Goal: Task Accomplishment & Management: Complete application form

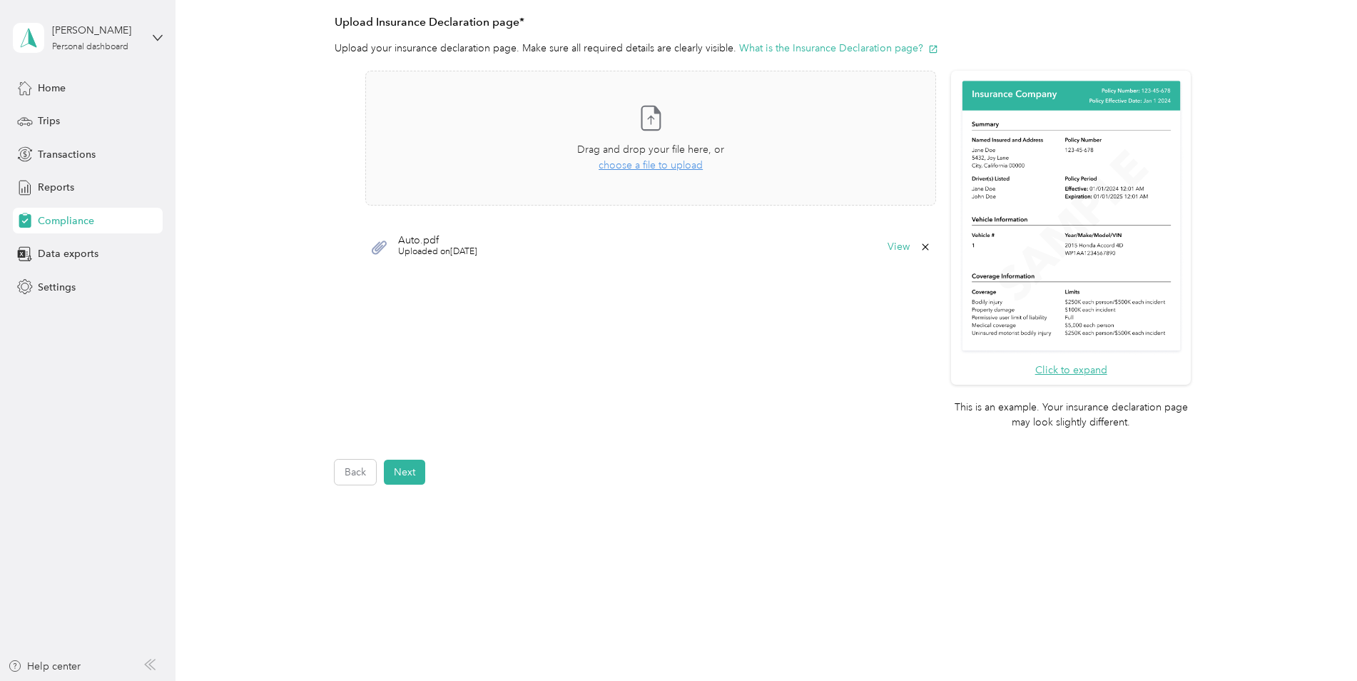
scroll to position [332, 0]
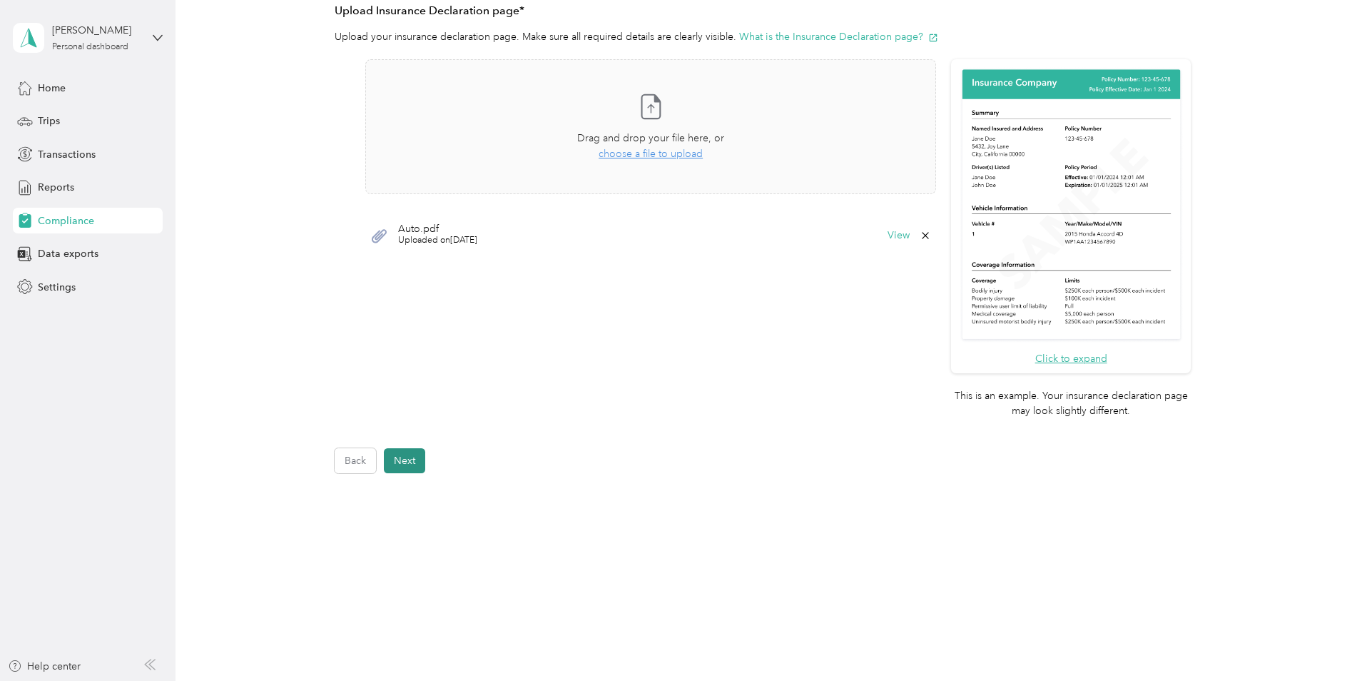
click at [420, 460] on button "Next" at bounding box center [404, 460] width 41 height 25
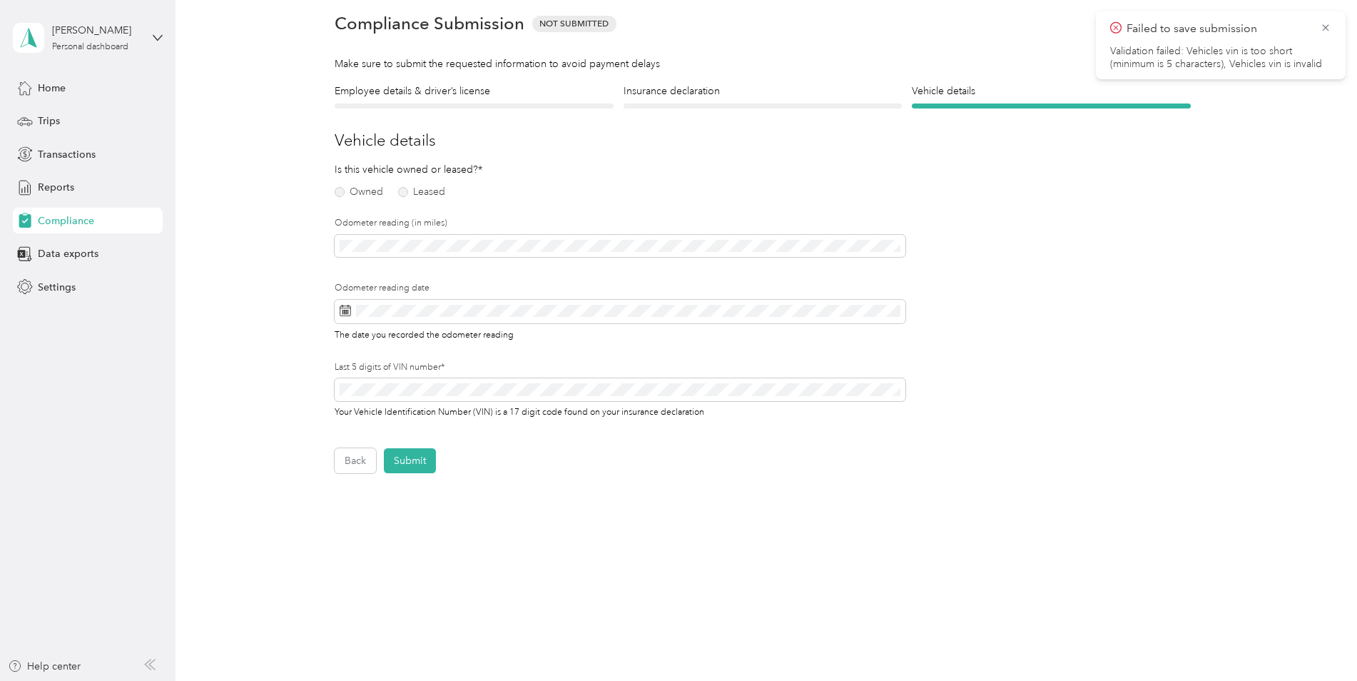
scroll to position [18, 0]
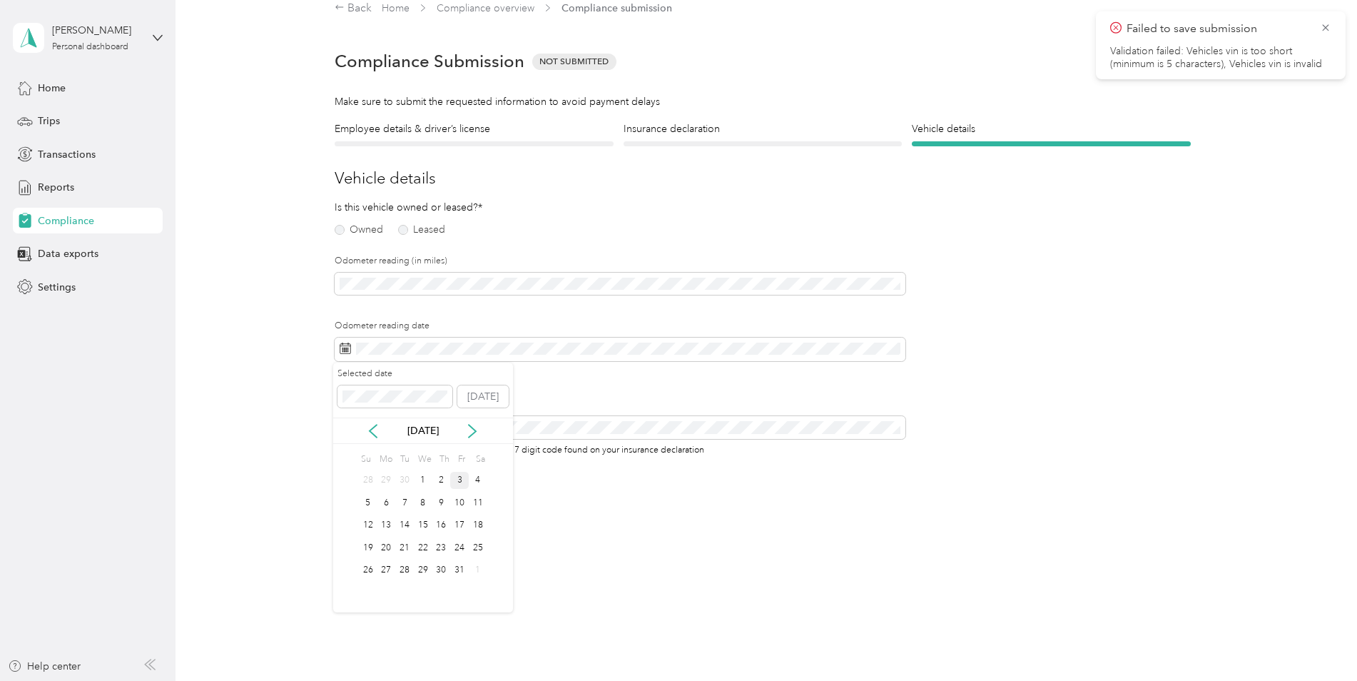
click at [467, 480] on div "3" at bounding box center [459, 481] width 19 height 18
click at [398, 497] on button "Submit" at bounding box center [410, 498] width 52 height 25
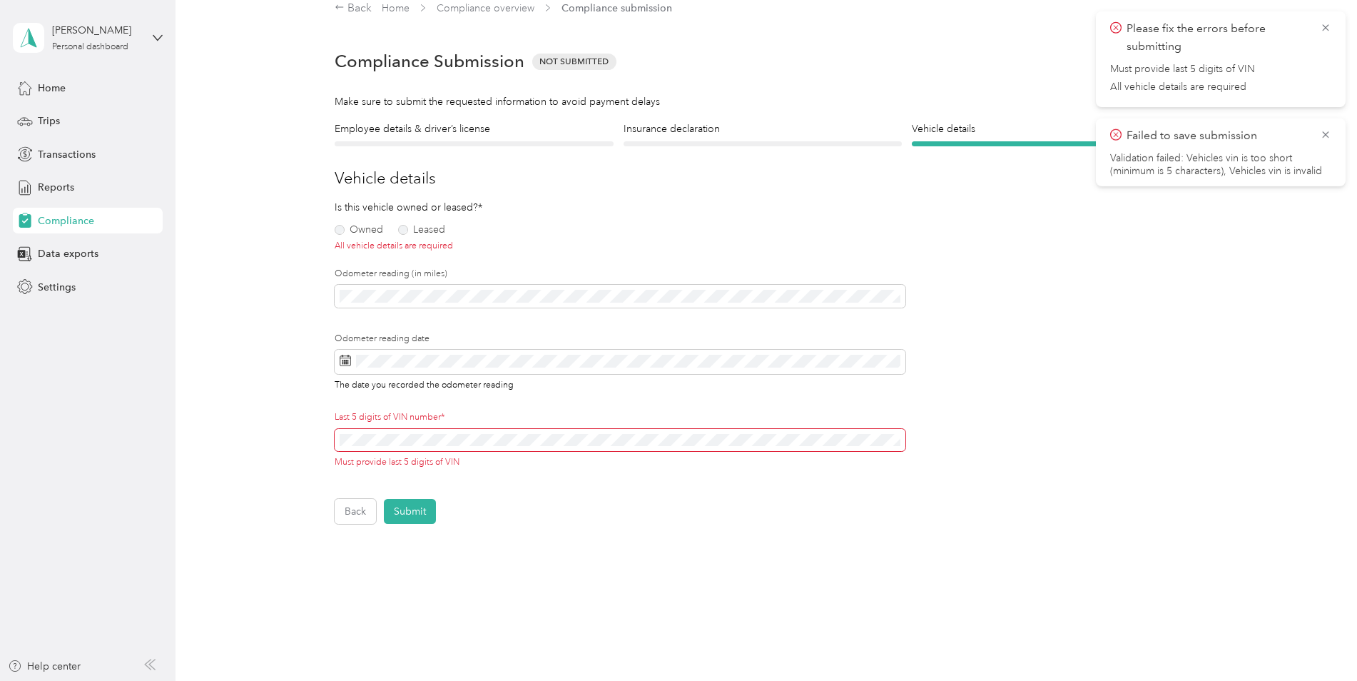
click at [336, 436] on span at bounding box center [620, 440] width 571 height 23
click at [412, 512] on button "Submit" at bounding box center [410, 511] width 52 height 25
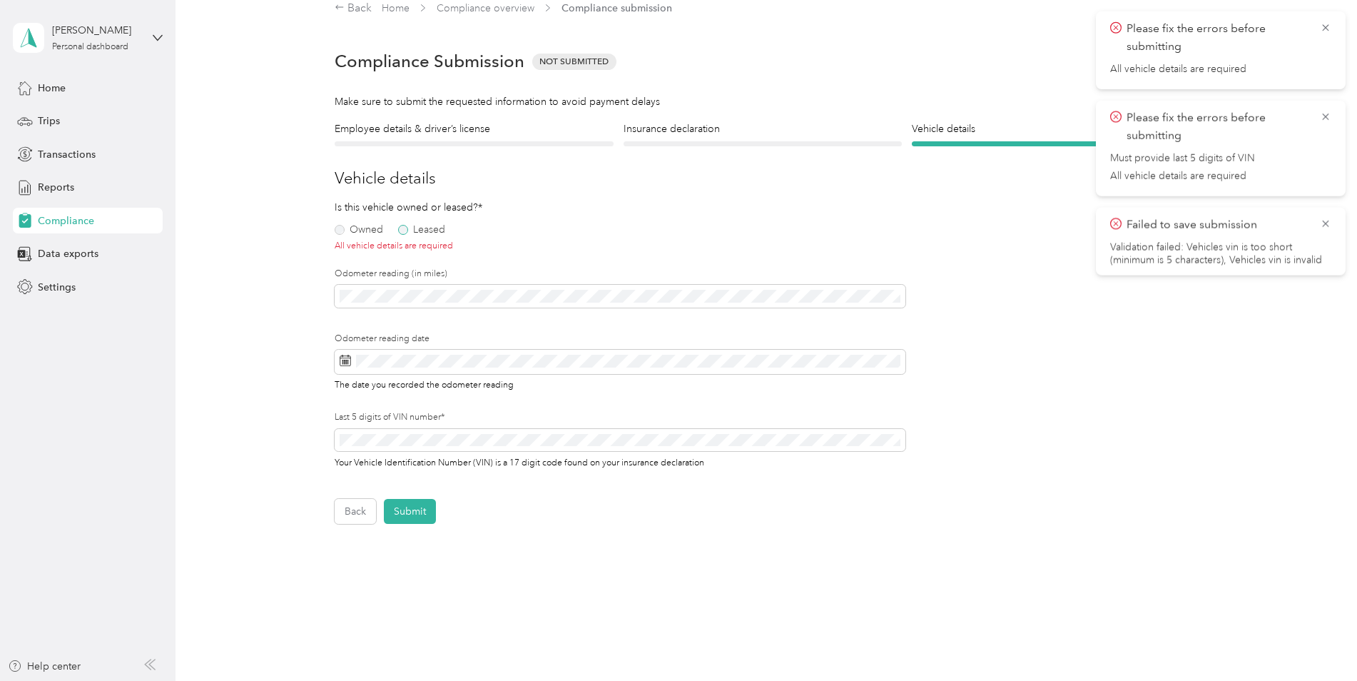
click at [399, 228] on label "Leased" at bounding box center [421, 230] width 47 height 10
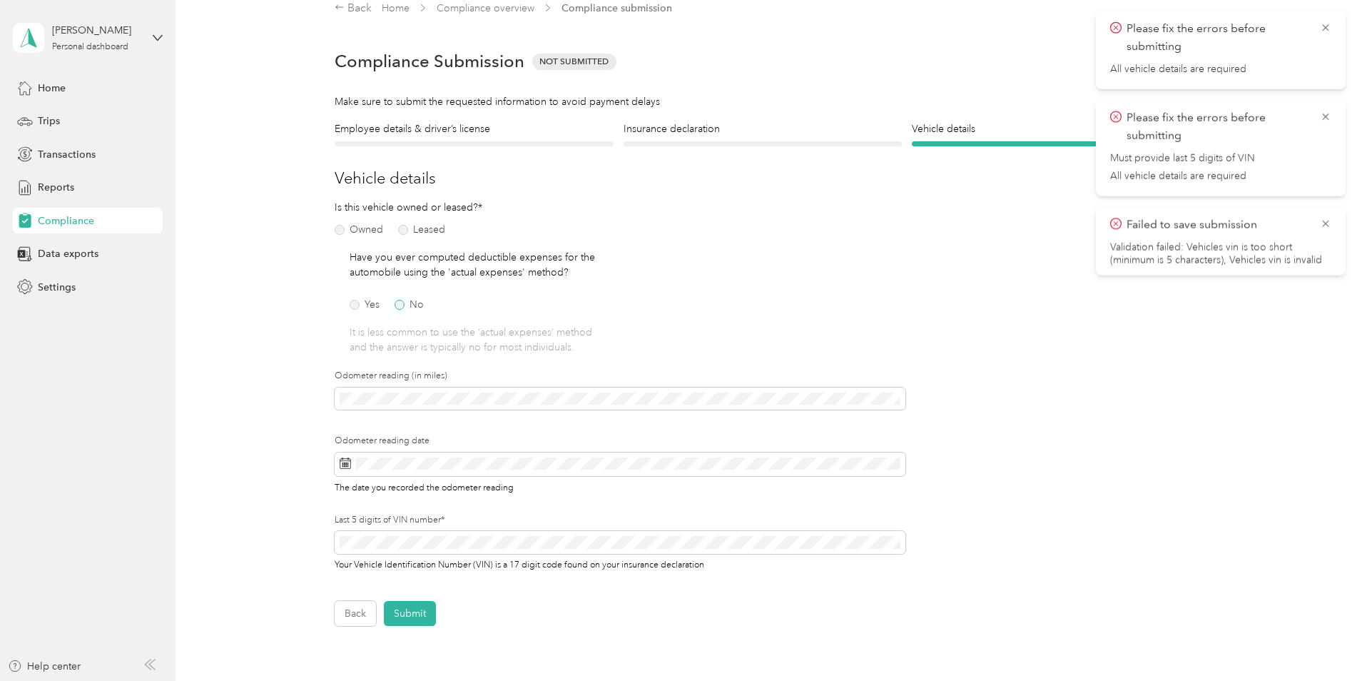
click at [400, 305] on label "No" at bounding box center [409, 305] width 29 height 10
click at [410, 609] on button "Submit" at bounding box center [410, 613] width 52 height 25
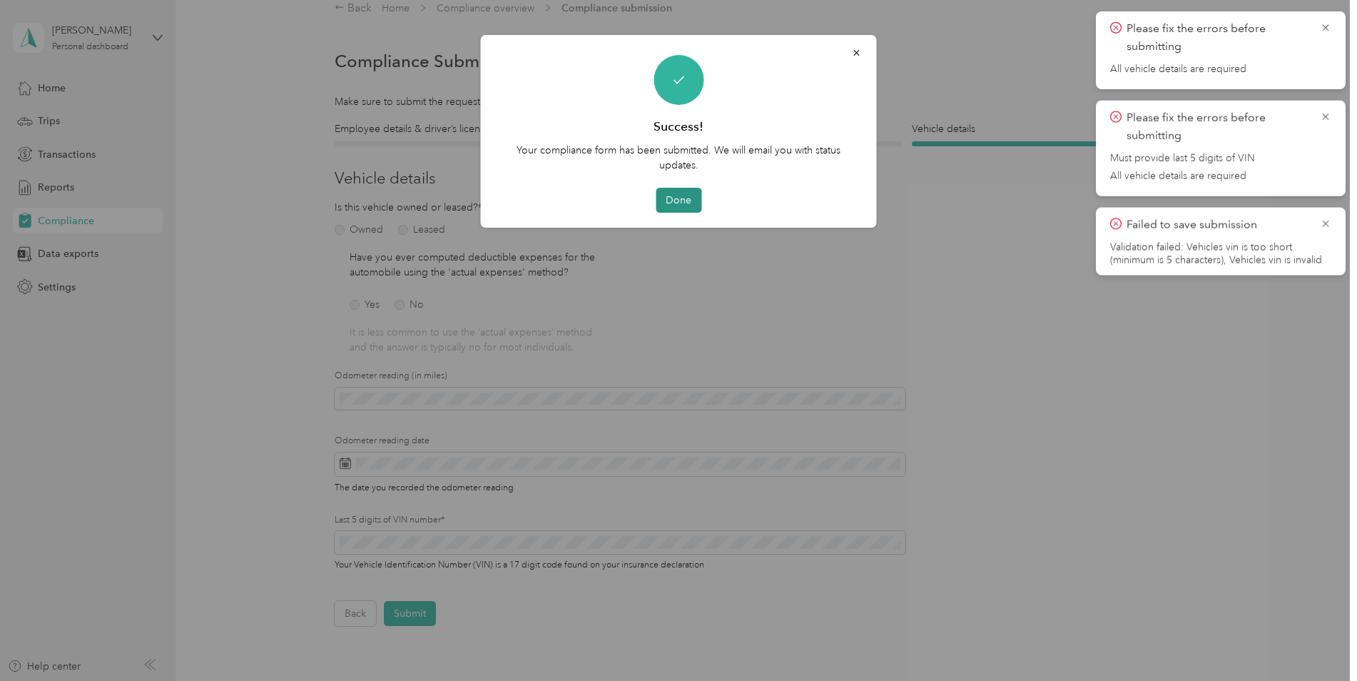
click at [681, 201] on button "Done" at bounding box center [679, 200] width 46 height 25
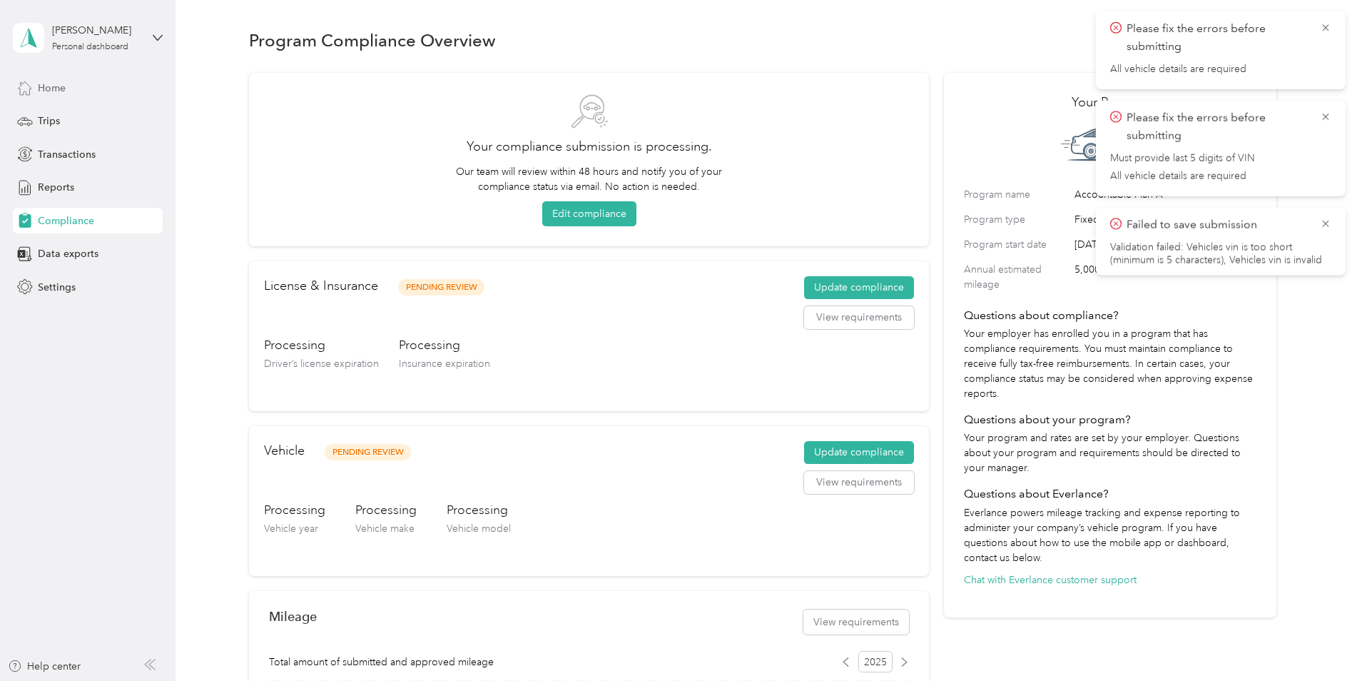
click at [55, 91] on span "Home" at bounding box center [52, 88] width 28 height 15
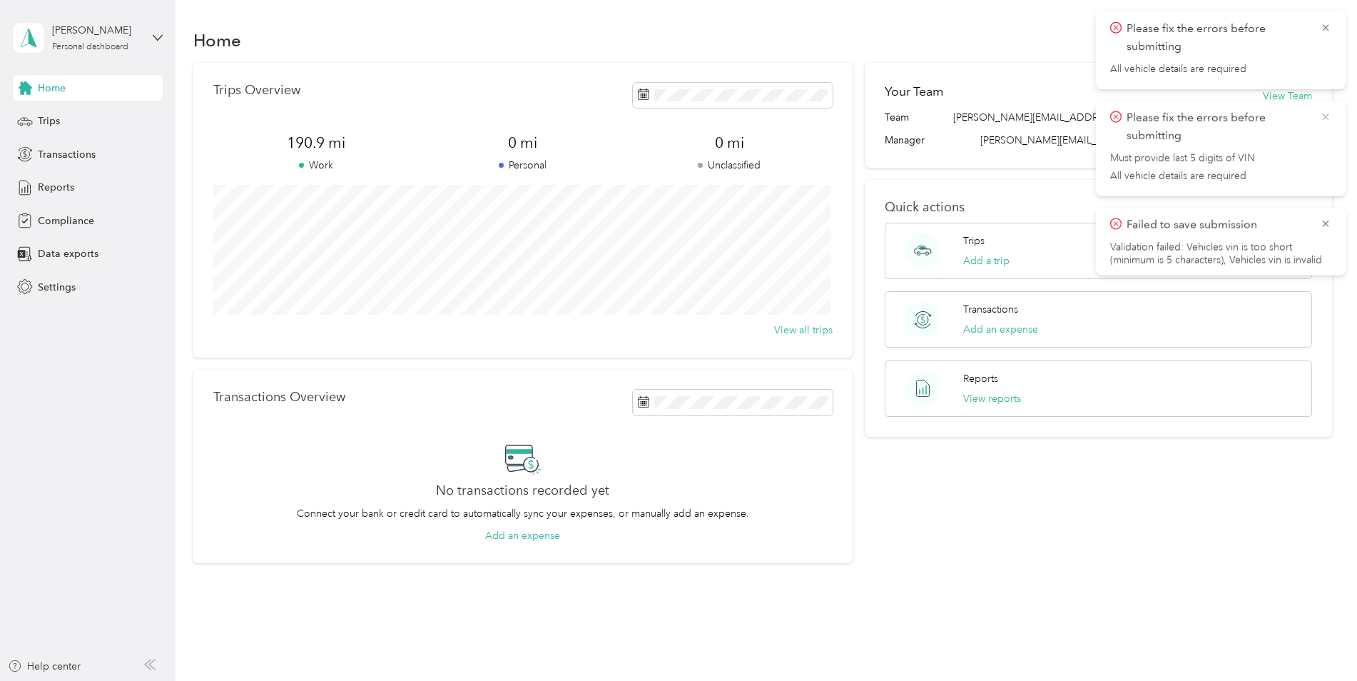
click at [1329, 116] on icon at bounding box center [1325, 116] width 11 height 13
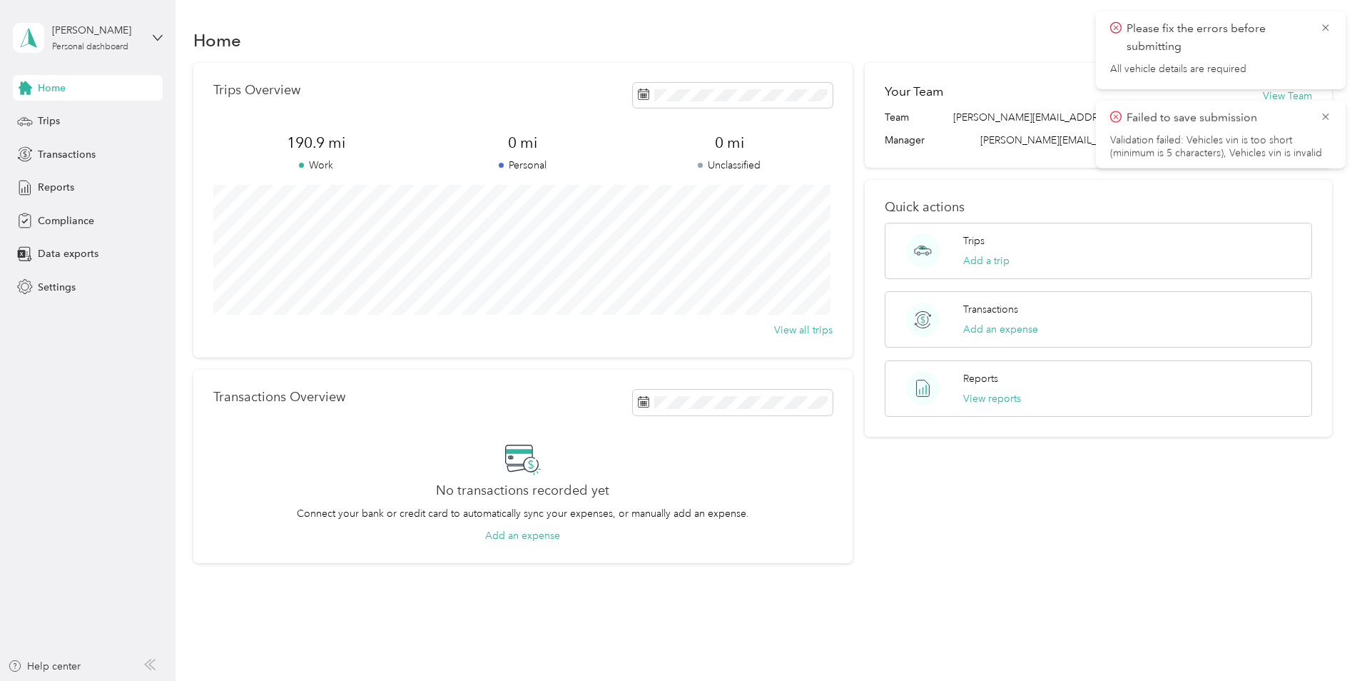
click at [1332, 29] on div "Please fix the errors before submitting All vehicle details are required" at bounding box center [1221, 50] width 250 height 78
click at [1324, 114] on icon at bounding box center [1325, 116] width 11 height 13
click at [1325, 29] on icon at bounding box center [1325, 27] width 6 height 6
click at [310, 152] on span "190.9 mi" at bounding box center [316, 143] width 206 height 20
click at [317, 145] on span "190.9 mi" at bounding box center [316, 143] width 206 height 20
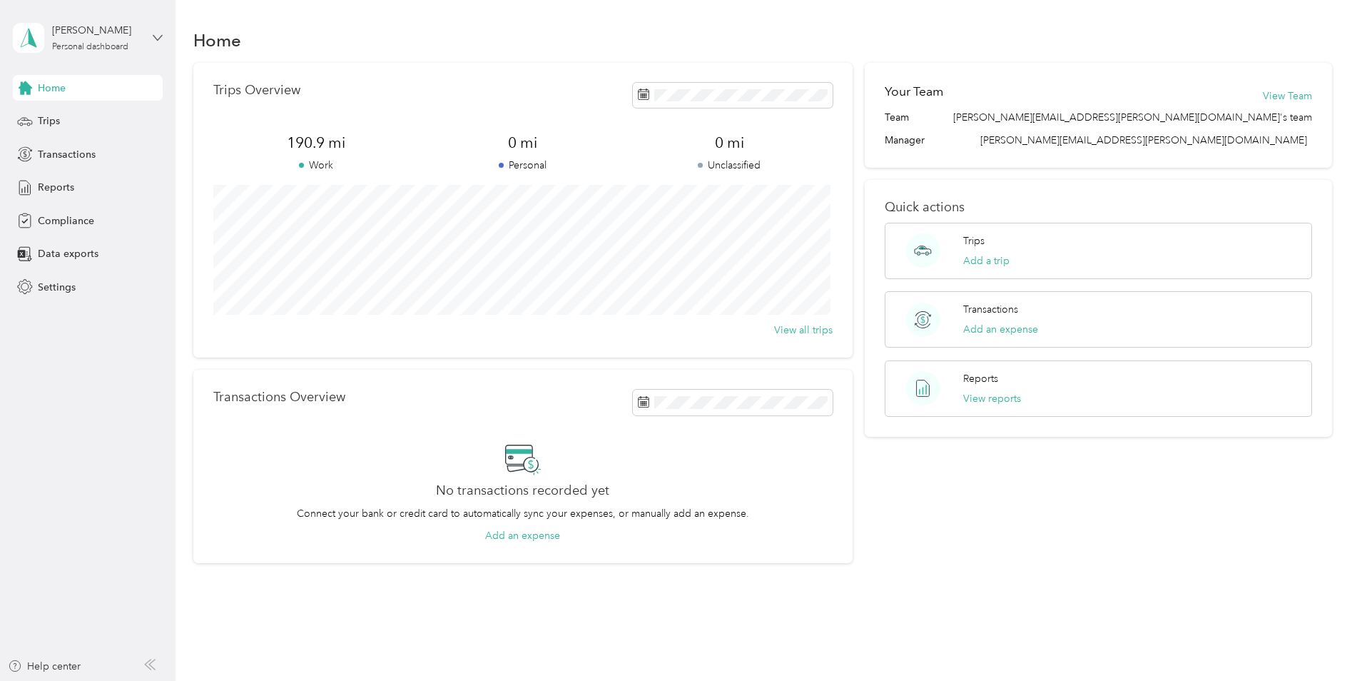
click at [153, 37] on icon at bounding box center [158, 38] width 10 height 10
drag, startPoint x: 73, startPoint y: 346, endPoint x: 79, endPoint y: 341, distance: 7.6
click at [73, 345] on aside "[PERSON_NAME] Personal dashboard Home Trips Transactions Reports Compliance Dat…" at bounding box center [88, 340] width 176 height 681
